Goal: Navigation & Orientation: Find specific page/section

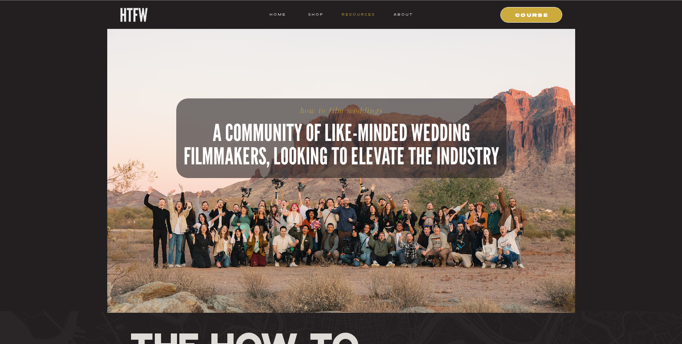
click at [360, 16] on nav "resources" at bounding box center [357, 14] width 36 height 7
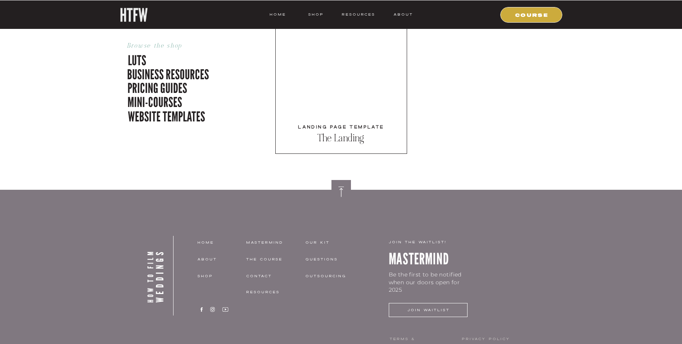
scroll to position [2537, 0]
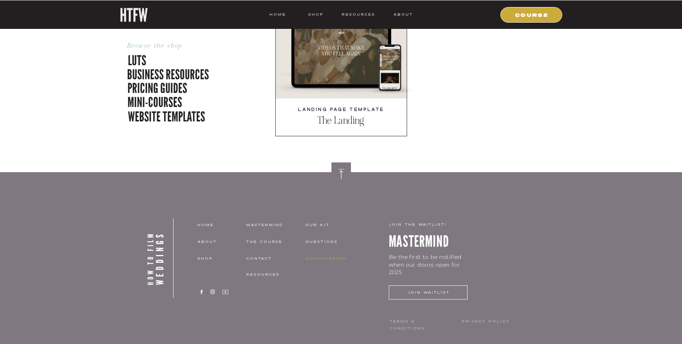
click at [322, 259] on nav "Outsourcing" at bounding box center [332, 258] width 55 height 7
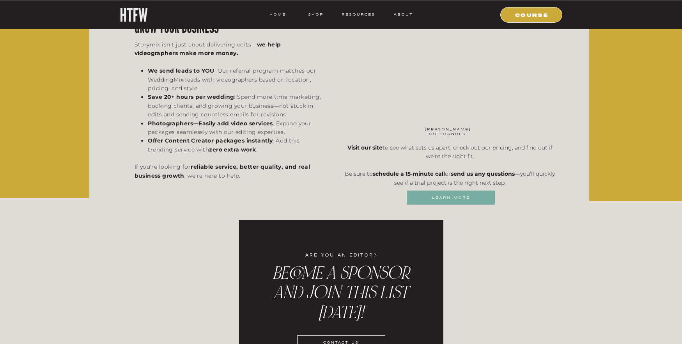
scroll to position [1551, 0]
